Goal: Information Seeking & Learning: Understand process/instructions

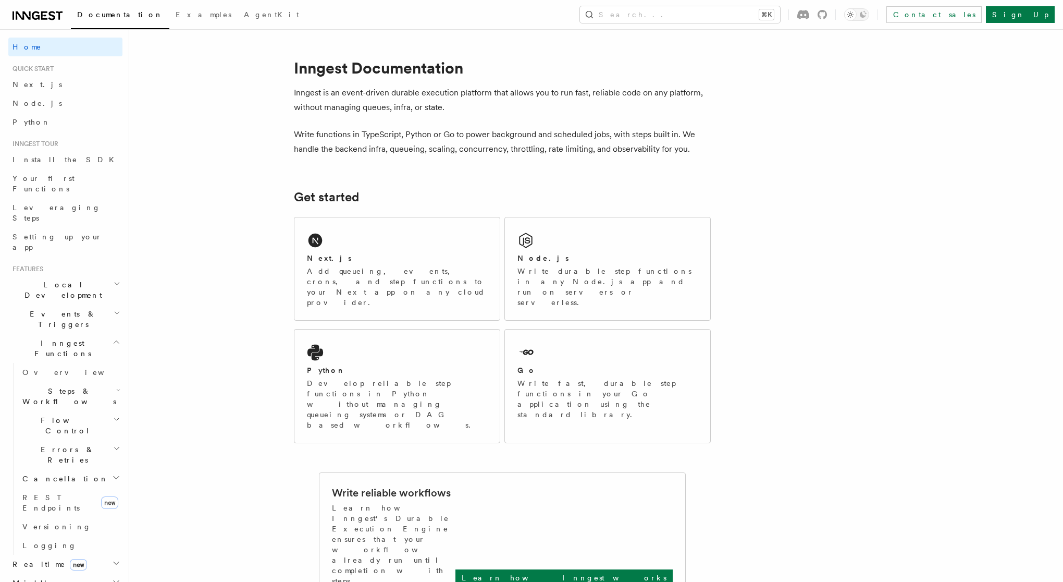
scroll to position [12, 0]
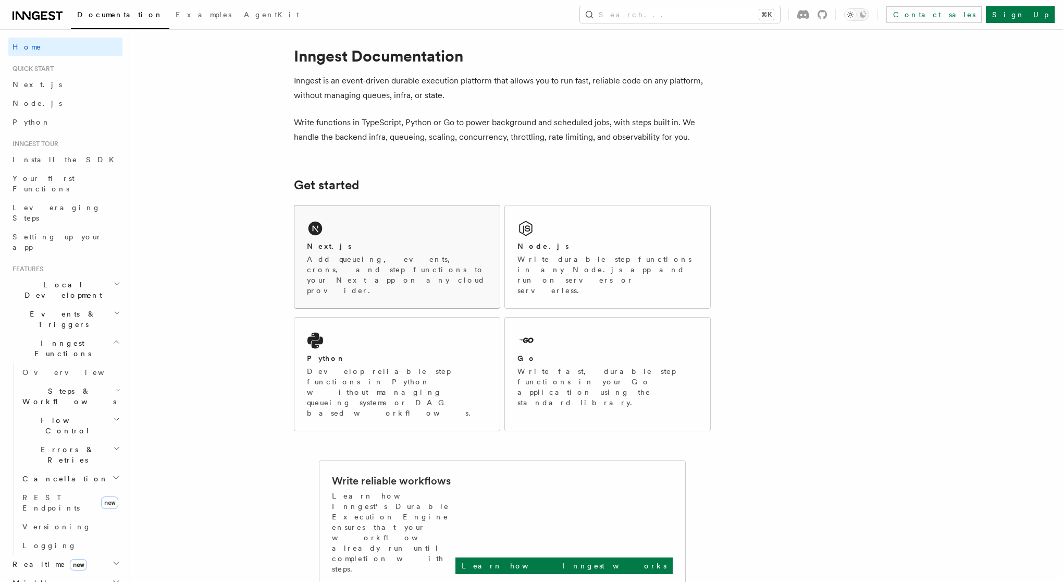
click at [325, 255] on p "Add queueing, events, crons, and step functions to your Next app on any cloud p…" at bounding box center [397, 275] width 180 height 42
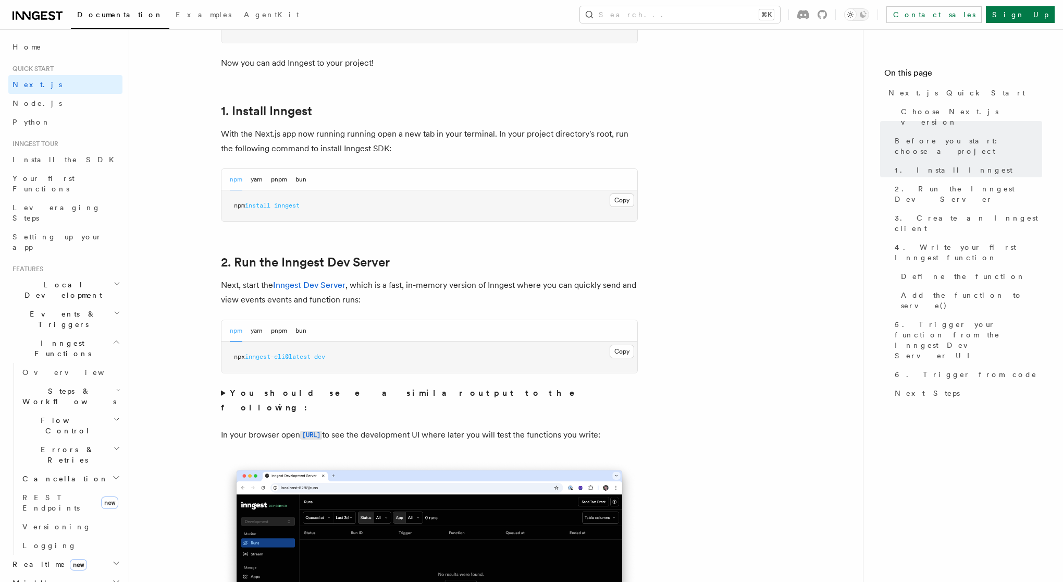
scroll to position [520, 0]
click at [304, 175] on button "bun" at bounding box center [300, 178] width 11 height 21
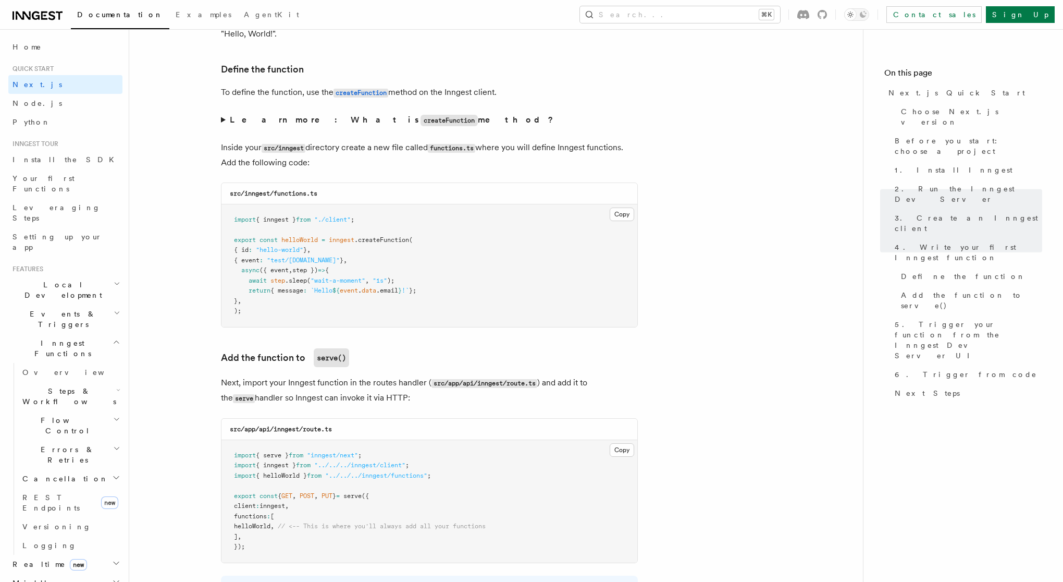
scroll to position [1767, 0]
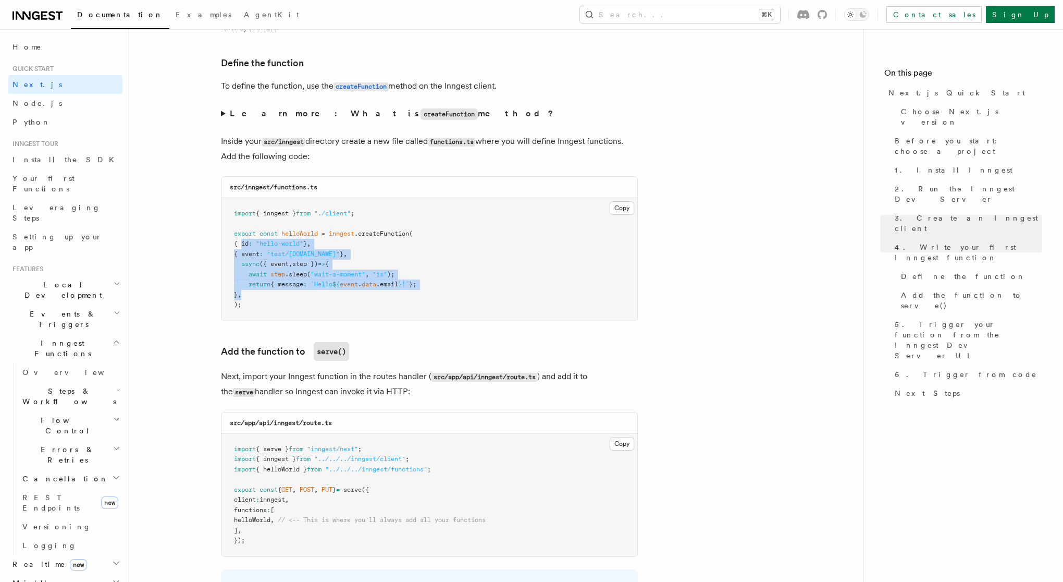
drag, startPoint x: 241, startPoint y: 235, endPoint x: 353, endPoint y: 287, distance: 123.6
click at [353, 287] on pre "import { inngest } from "./client" ; export const helloWorld = inngest .createF…" at bounding box center [429, 259] width 416 height 122
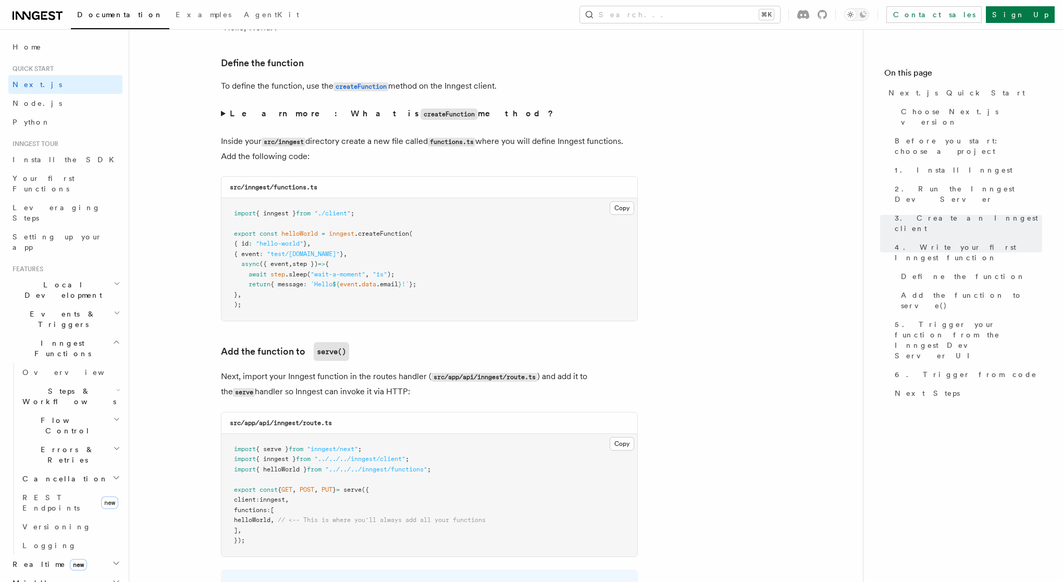
click at [254, 304] on pre "import { inngest } from "./client" ; export const helloWorld = inngest .createF…" at bounding box center [429, 259] width 416 height 122
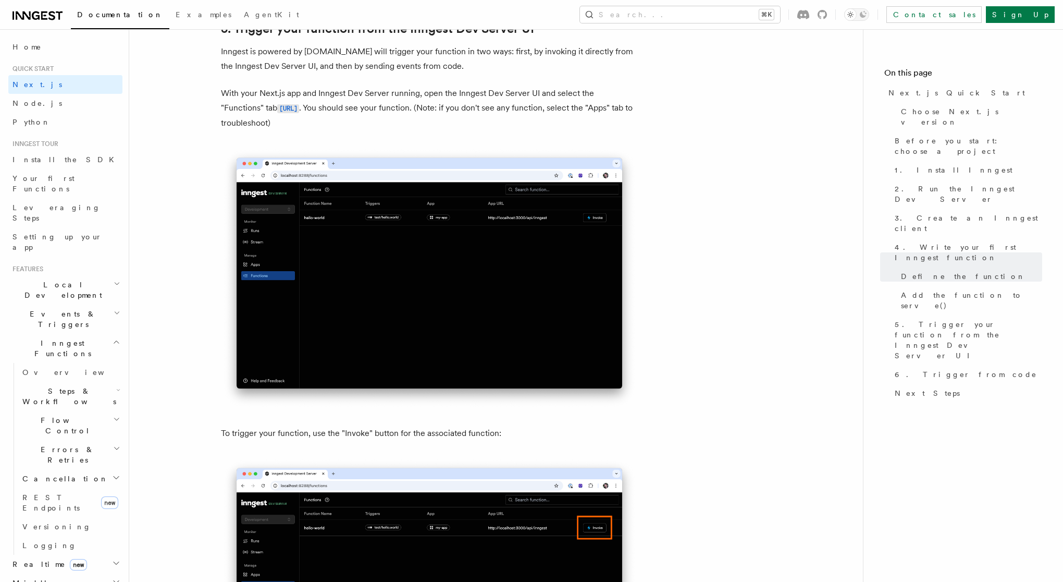
scroll to position [2447, 0]
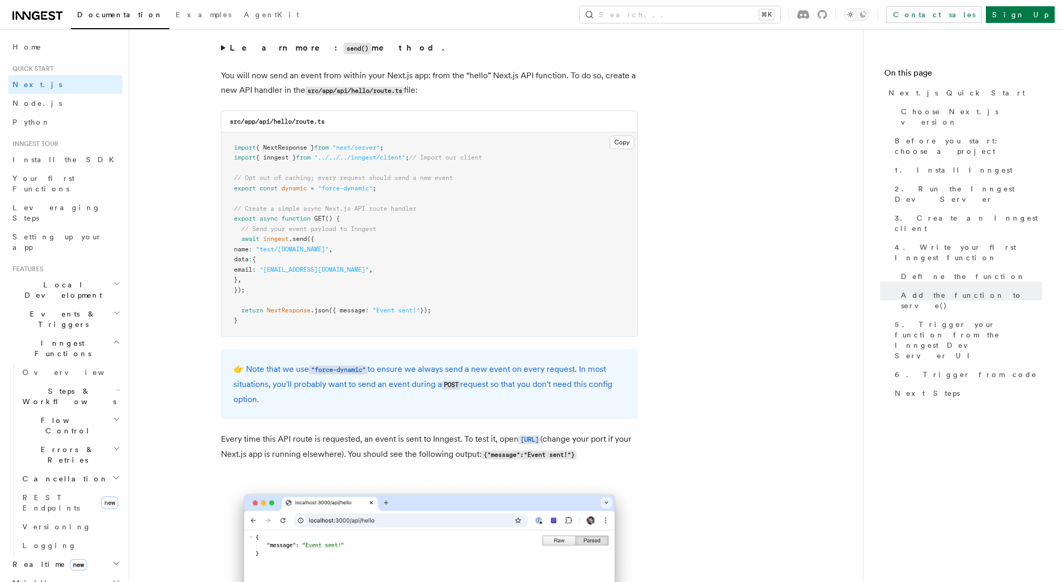
scroll to position [5446, 0]
drag, startPoint x: 233, startPoint y: 174, endPoint x: 389, endPoint y: 179, distance: 155.9
click at [389, 179] on pre "import { NextResponse } from "next/server" ; import { inngest } from "../../../…" at bounding box center [429, 235] width 416 height 204
drag, startPoint x: 242, startPoint y: 226, endPoint x: 262, endPoint y: 274, distance: 52.1
click at [262, 274] on pre "import { NextResponse } from "next/server" ; import { inngest } from "../../../…" at bounding box center [429, 235] width 416 height 204
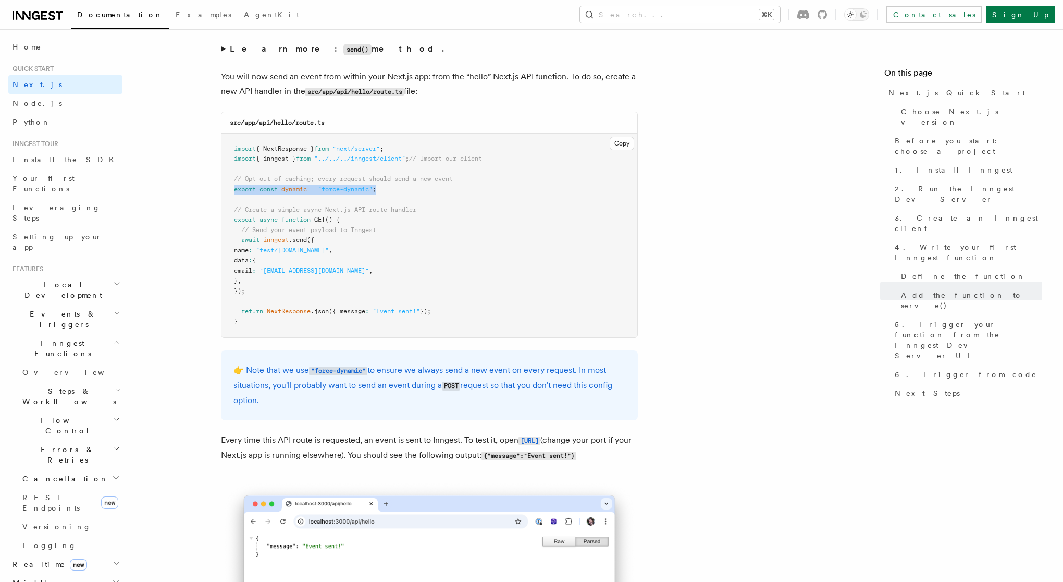
click at [262, 274] on pre "import { NextResponse } from "next/server" ; import { inngest } from "../../../…" at bounding box center [429, 235] width 416 height 204
drag, startPoint x: 240, startPoint y: 289, endPoint x: 474, endPoint y: 297, distance: 234.1
click at [474, 297] on pre "import { NextResponse } from "next/server" ; import { inngest } from "../../../…" at bounding box center [429, 235] width 416 height 204
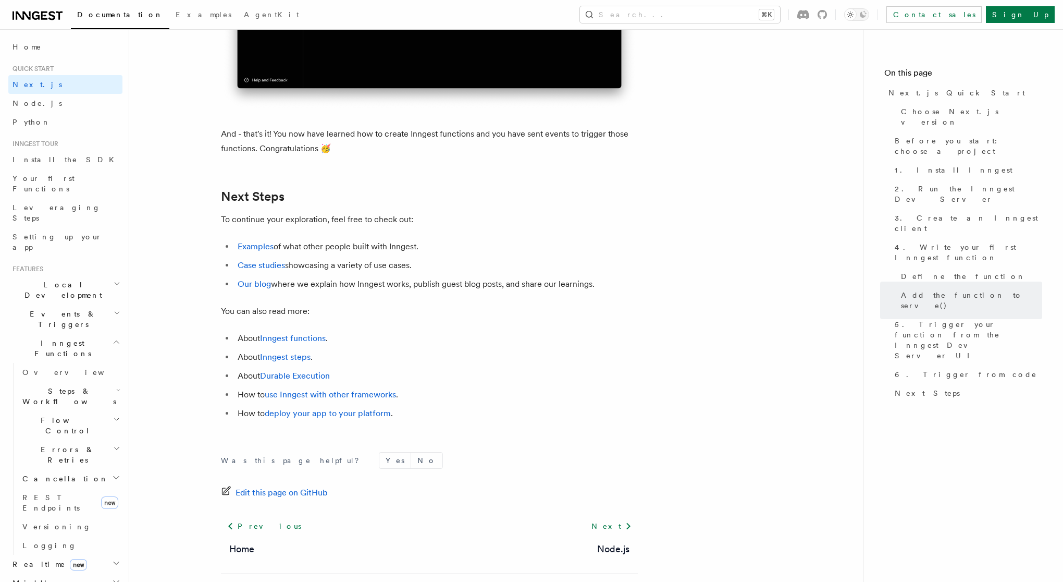
scroll to position [6393, 0]
